Goal: Communication & Community: Answer question/provide support

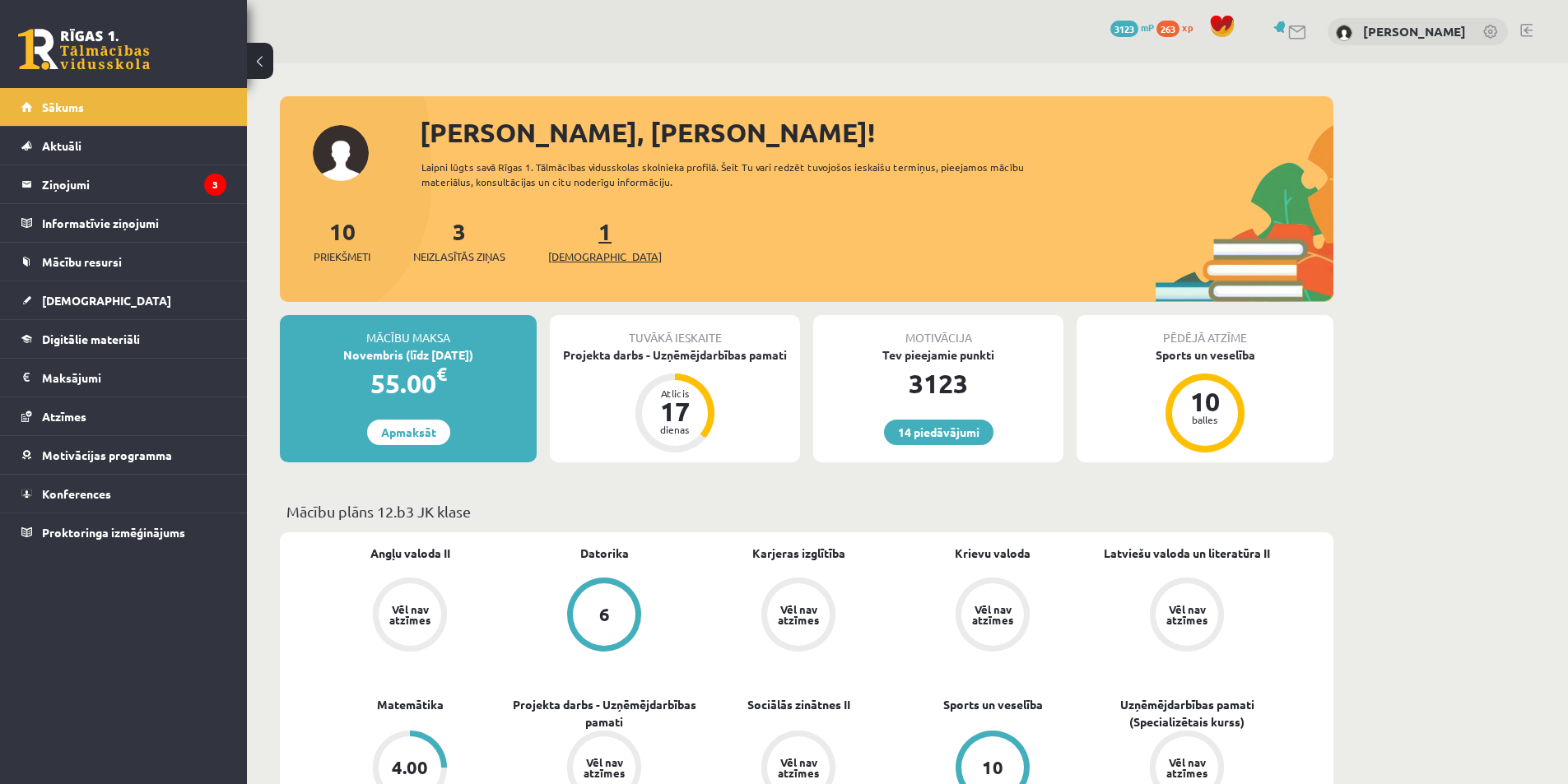
click at [553, 260] on span "[DEMOGRAPHIC_DATA]" at bounding box center [605, 256] width 114 height 17
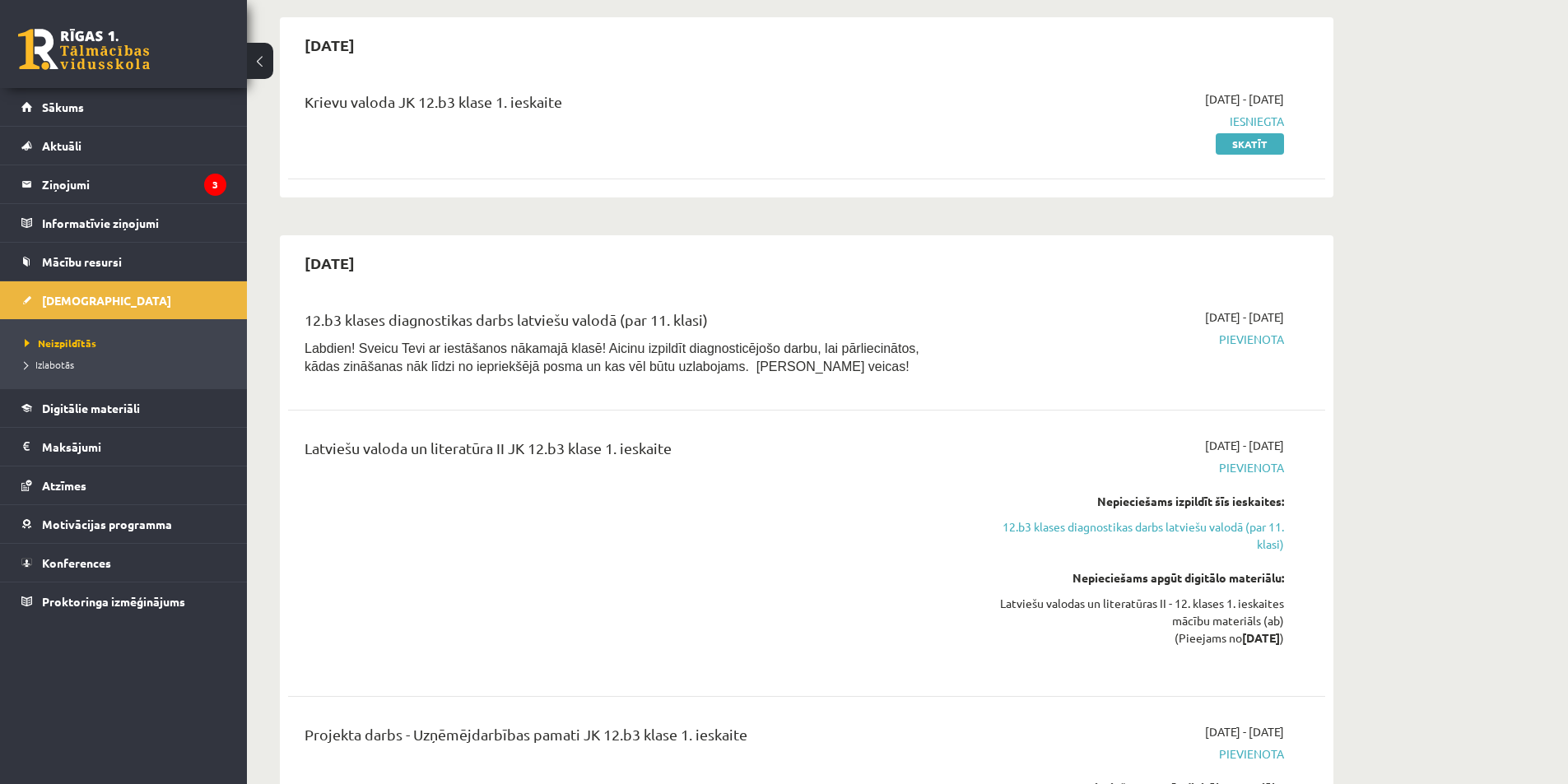
scroll to position [658, 0]
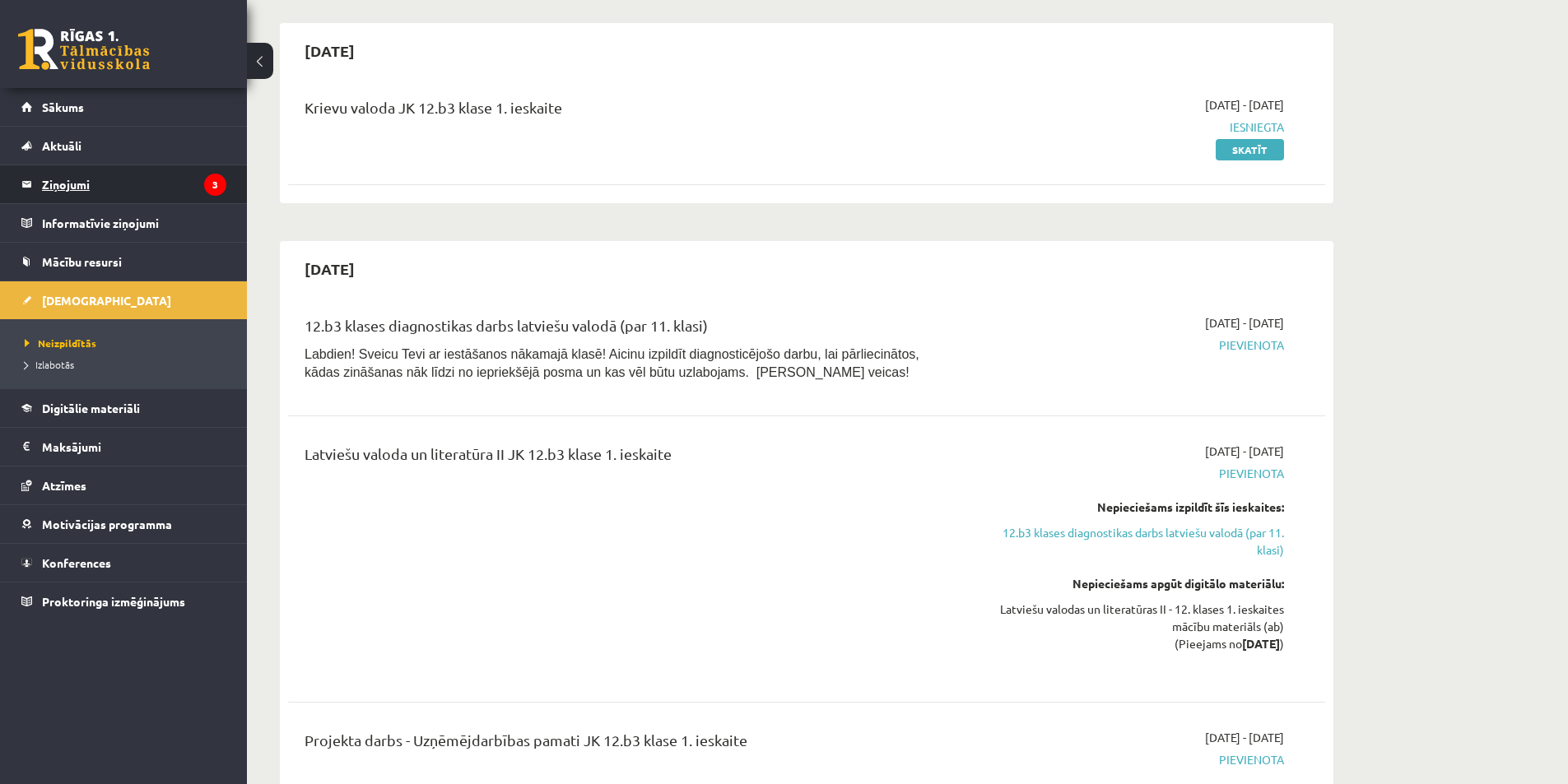
click at [197, 188] on legend "Ziņojumi 3" at bounding box center [134, 184] width 184 height 38
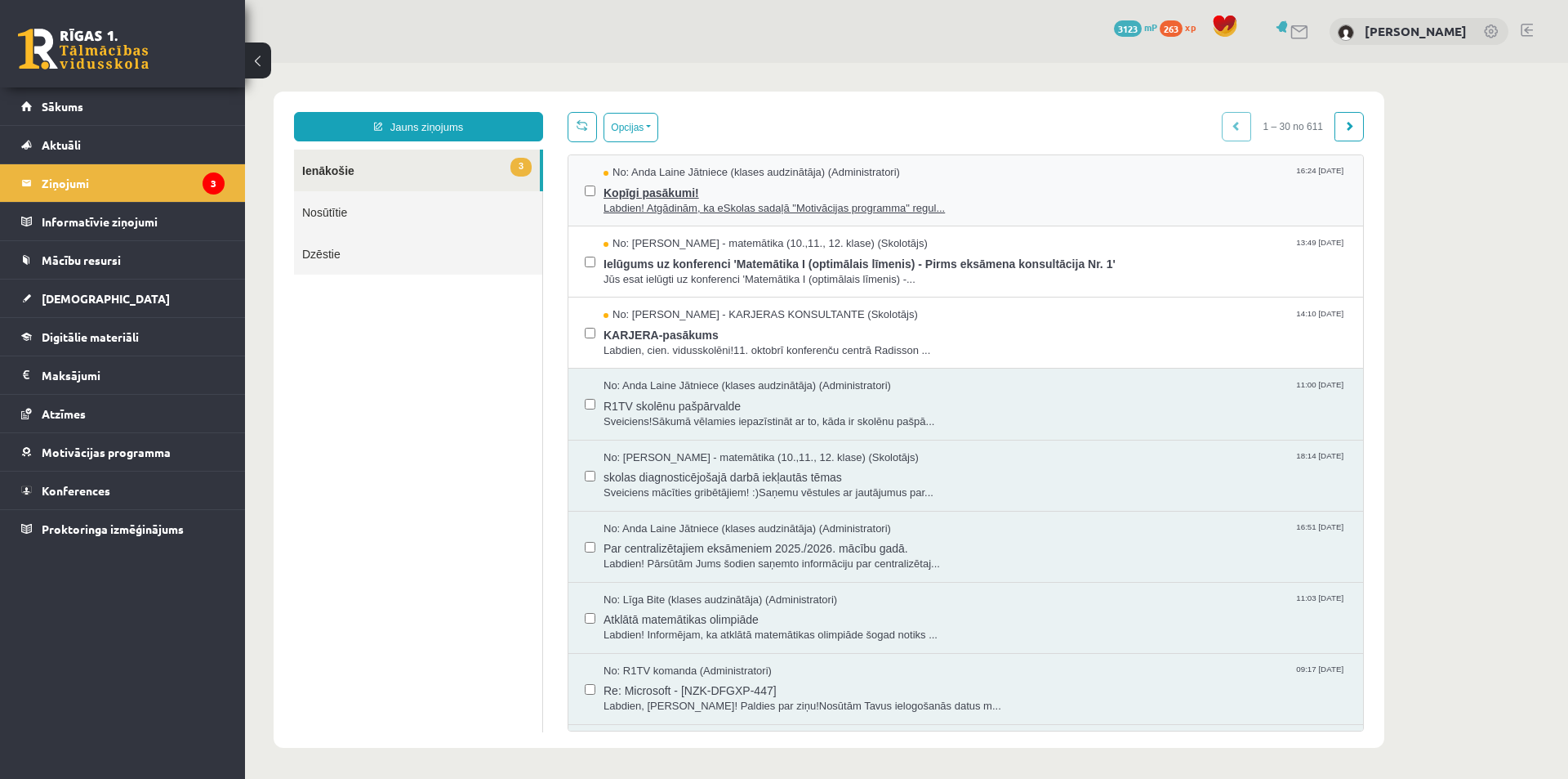
click at [778, 209] on span "Labdien! Atgādinām, ka eSkolas sadaļā "Motivācijas programma" regul..." at bounding box center [974, 209] width 743 height 16
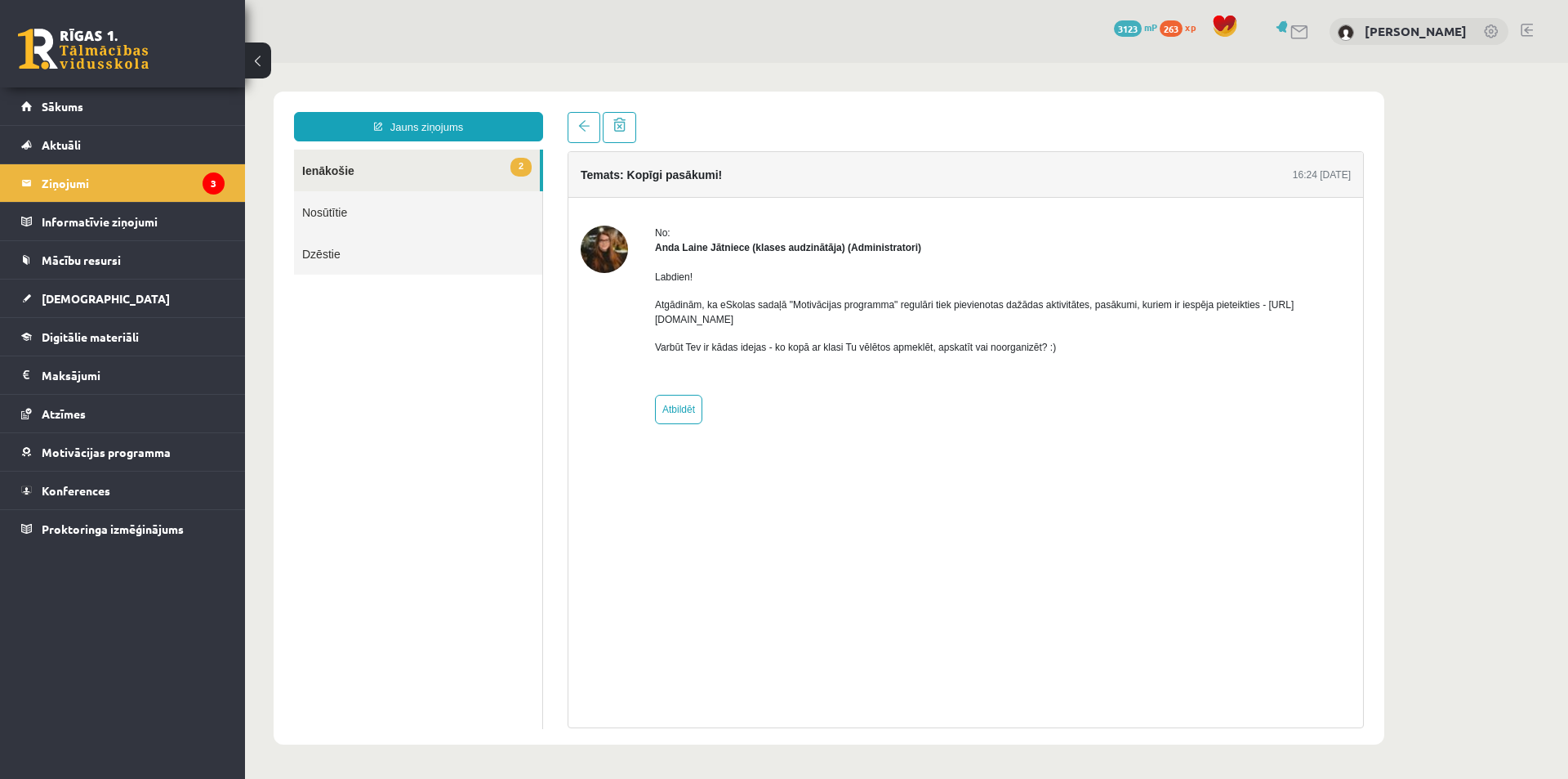
click at [458, 177] on link "2 Ienākošie" at bounding box center [416, 170] width 246 height 42
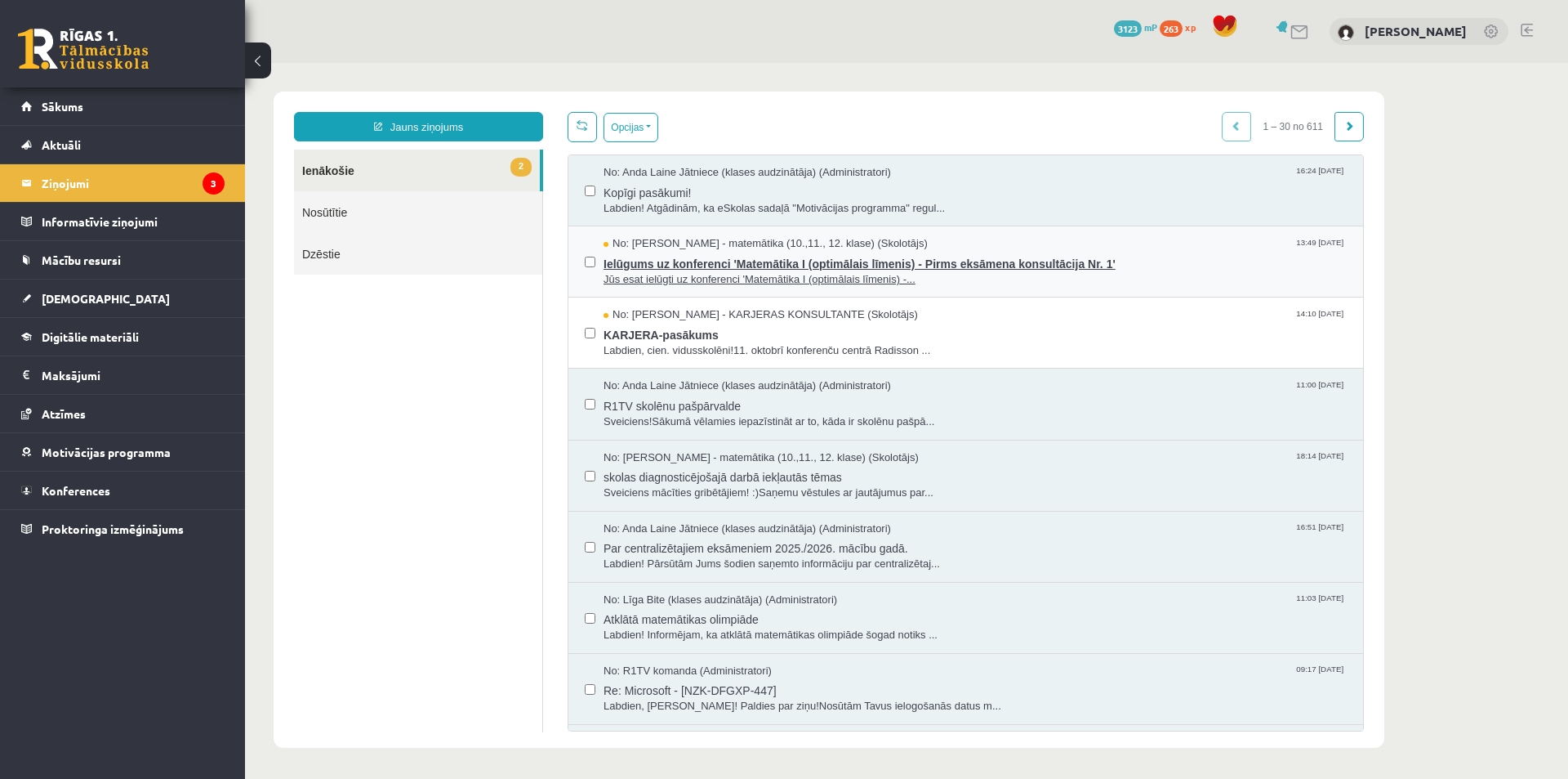
click at [692, 273] on span "Jūs esat ielūgti uz konferenci 'Matemātika I (optimālais līmenis) -..." at bounding box center [974, 280] width 743 height 16
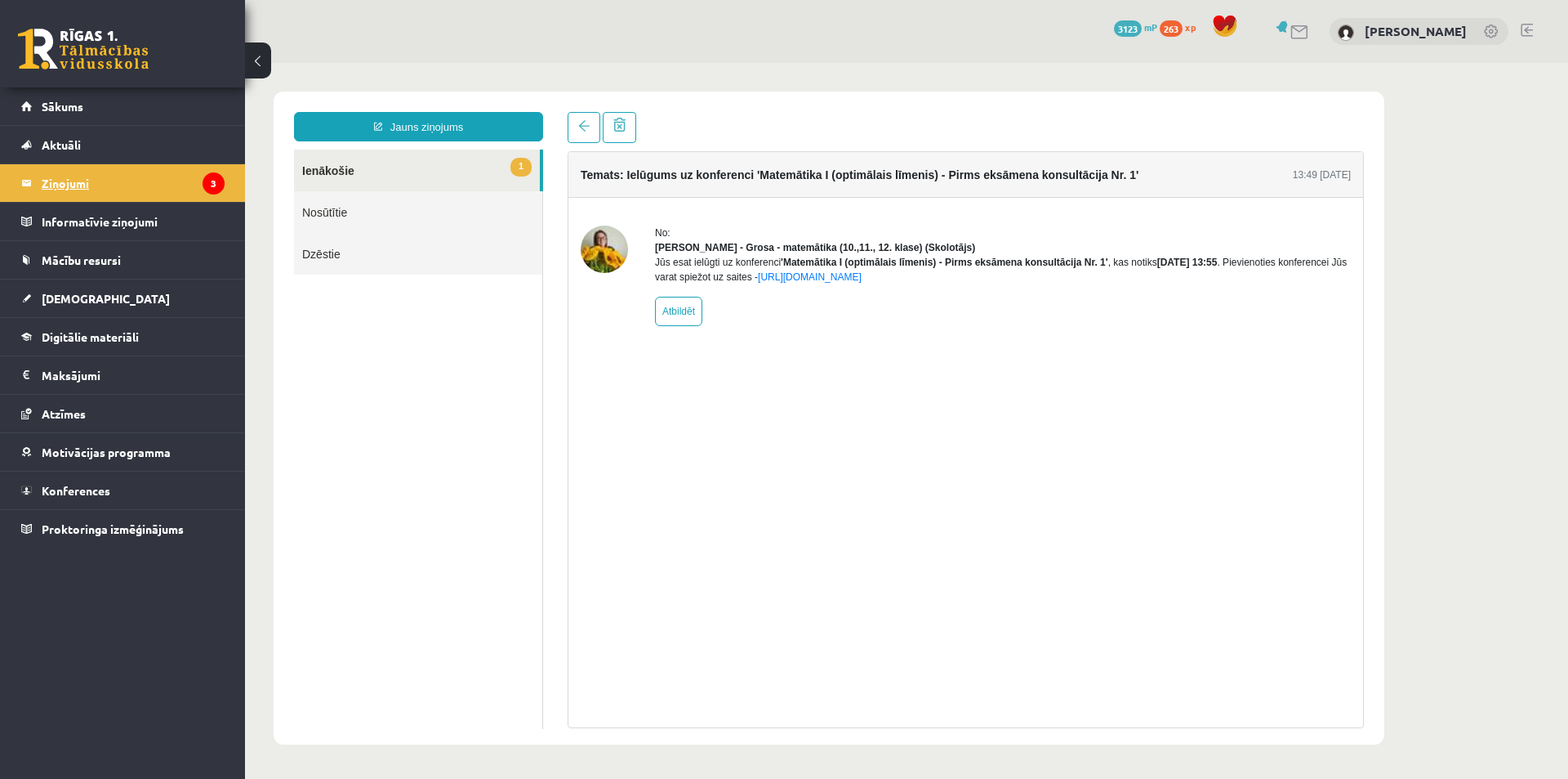
click at [199, 195] on legend "Ziņojumi 3" at bounding box center [133, 183] width 183 height 38
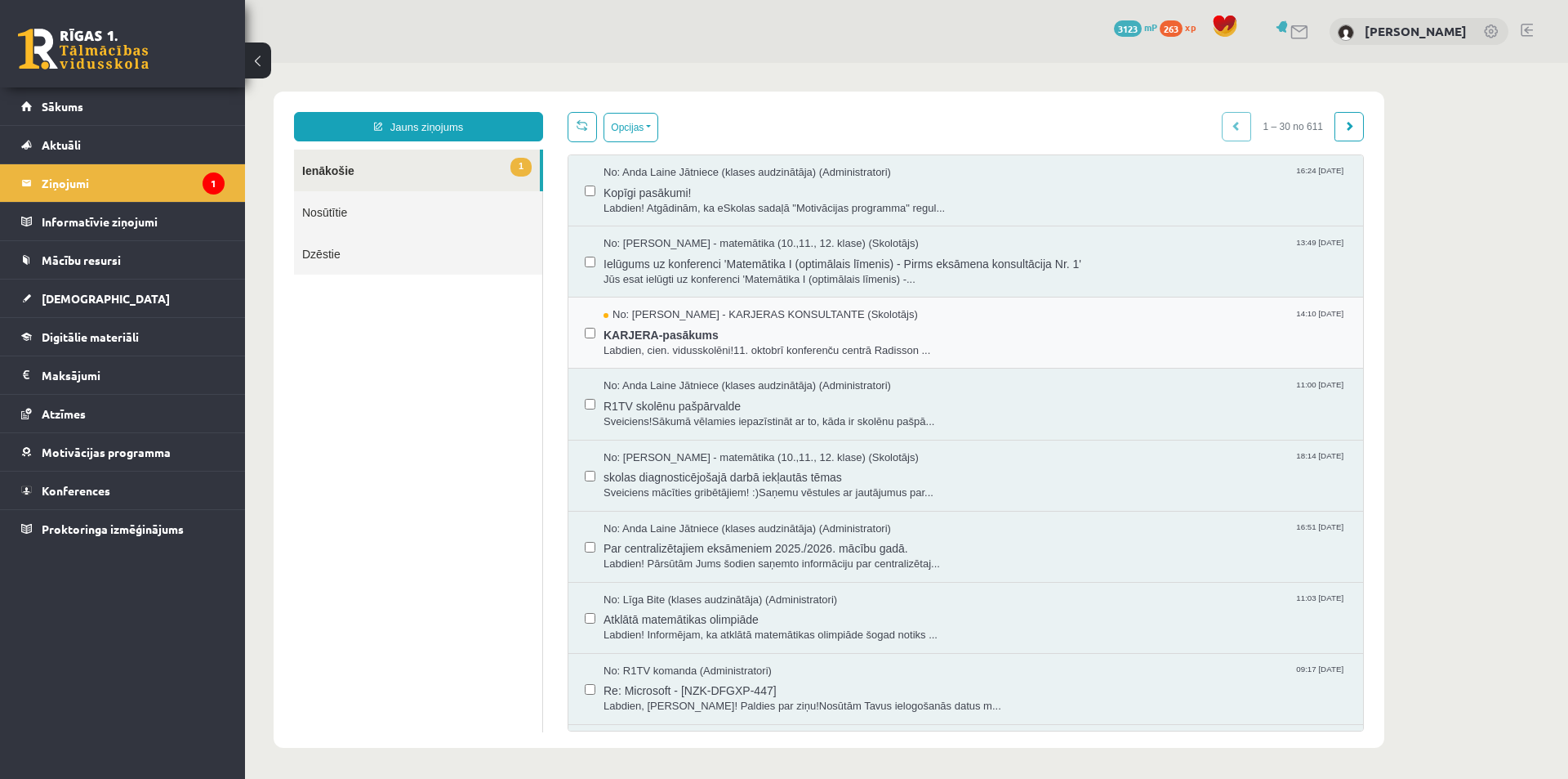
click at [799, 358] on div "No: [PERSON_NAME] - KARJERAS KONSULTANTE (Skolotājs) 14:10 [DATE] KARJERA-pasāk…" at bounding box center [966, 334] width 794 height 71
click at [801, 349] on span "Labdien, cien. vidusskolēni!11. oktobrī konferenču centrā Radisson ..." at bounding box center [974, 351] width 743 height 16
